Goal: Task Accomplishment & Management: Manage account settings

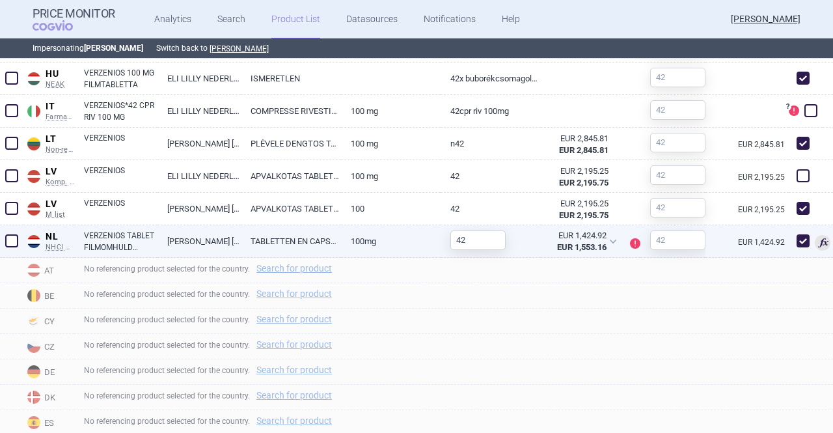
scroll to position [720, 0]
click at [796, 241] on span at bounding box center [802, 241] width 13 height 13
checkbox input "false"
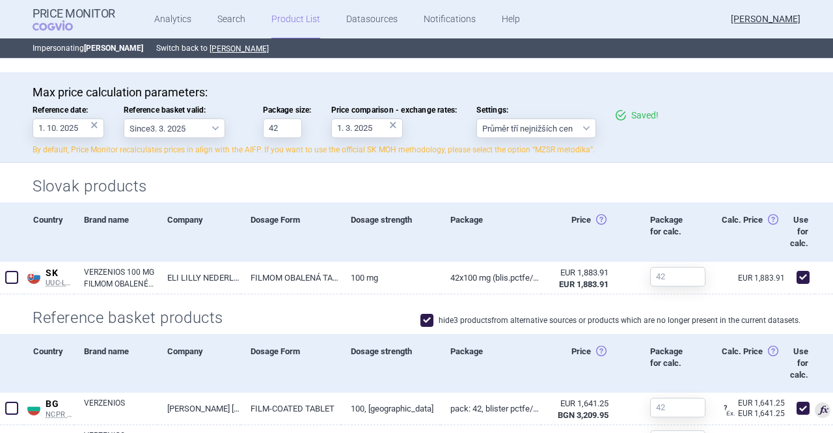
scroll to position [0, 0]
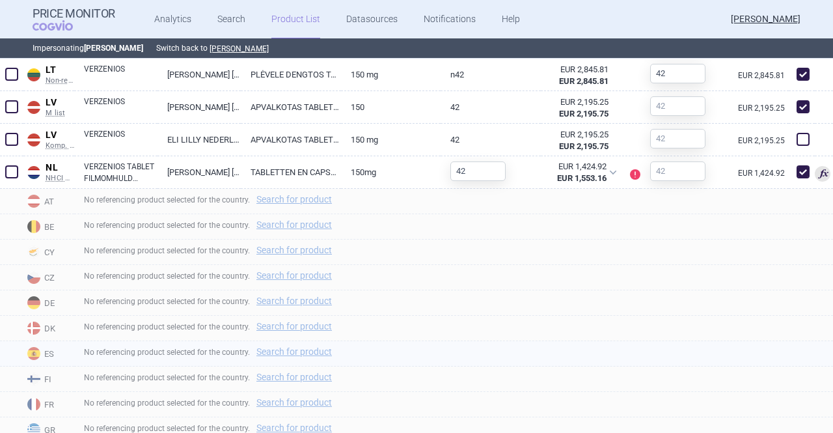
scroll to position [854, 0]
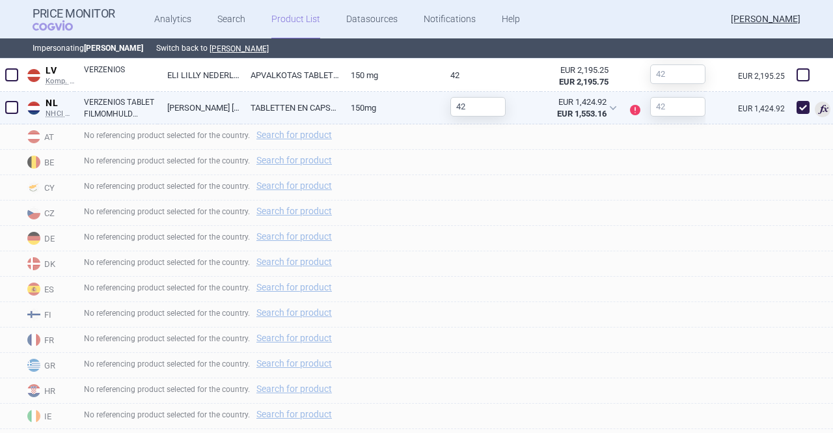
click at [796, 103] on span at bounding box center [802, 107] width 13 height 13
checkbox input "false"
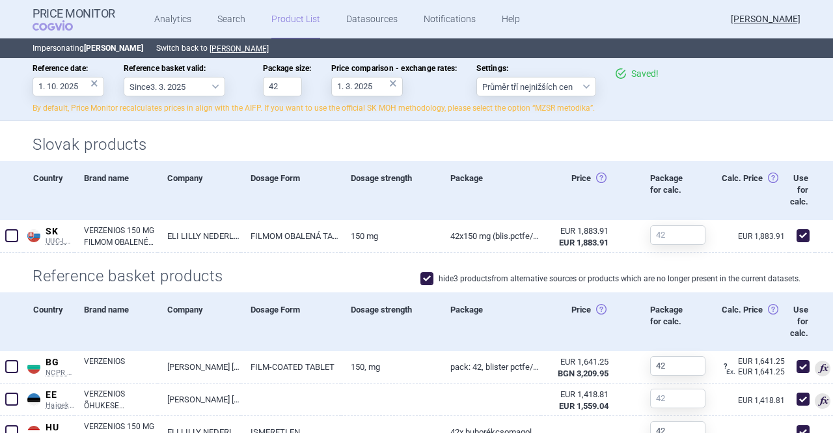
scroll to position [0, 0]
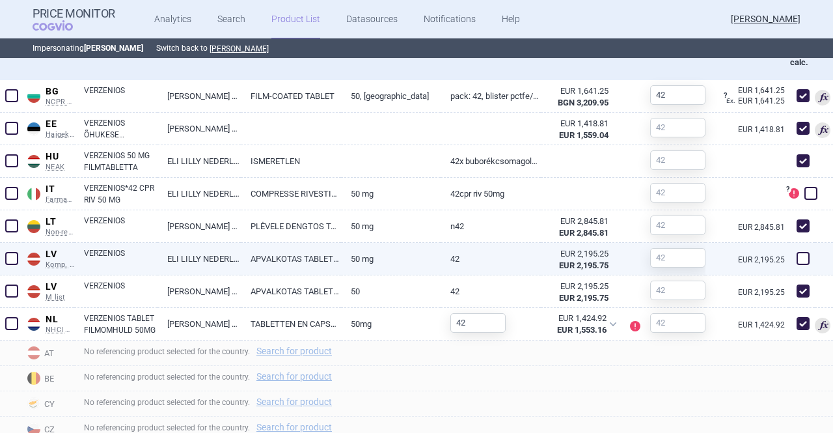
scroll to position [637, 0]
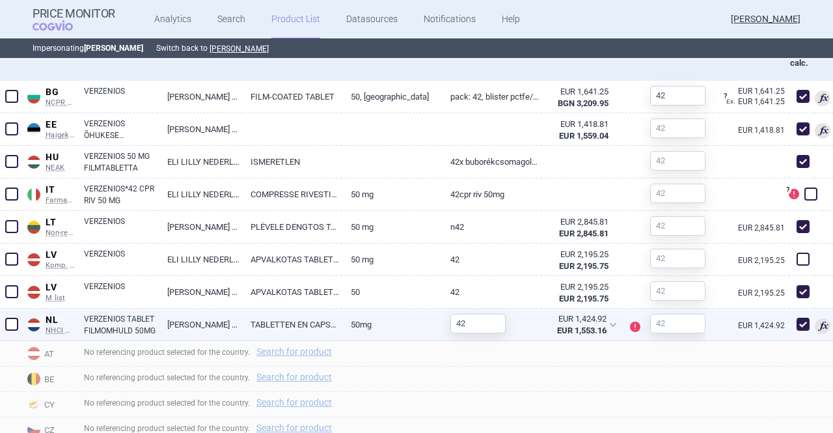
click at [796, 324] on span at bounding box center [802, 324] width 13 height 13
checkbox input "false"
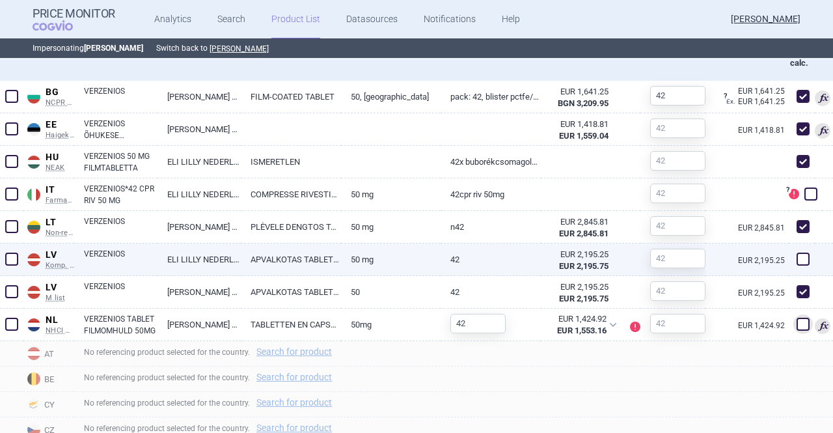
scroll to position [0, 0]
